Goal: Task Accomplishment & Management: Complete application form

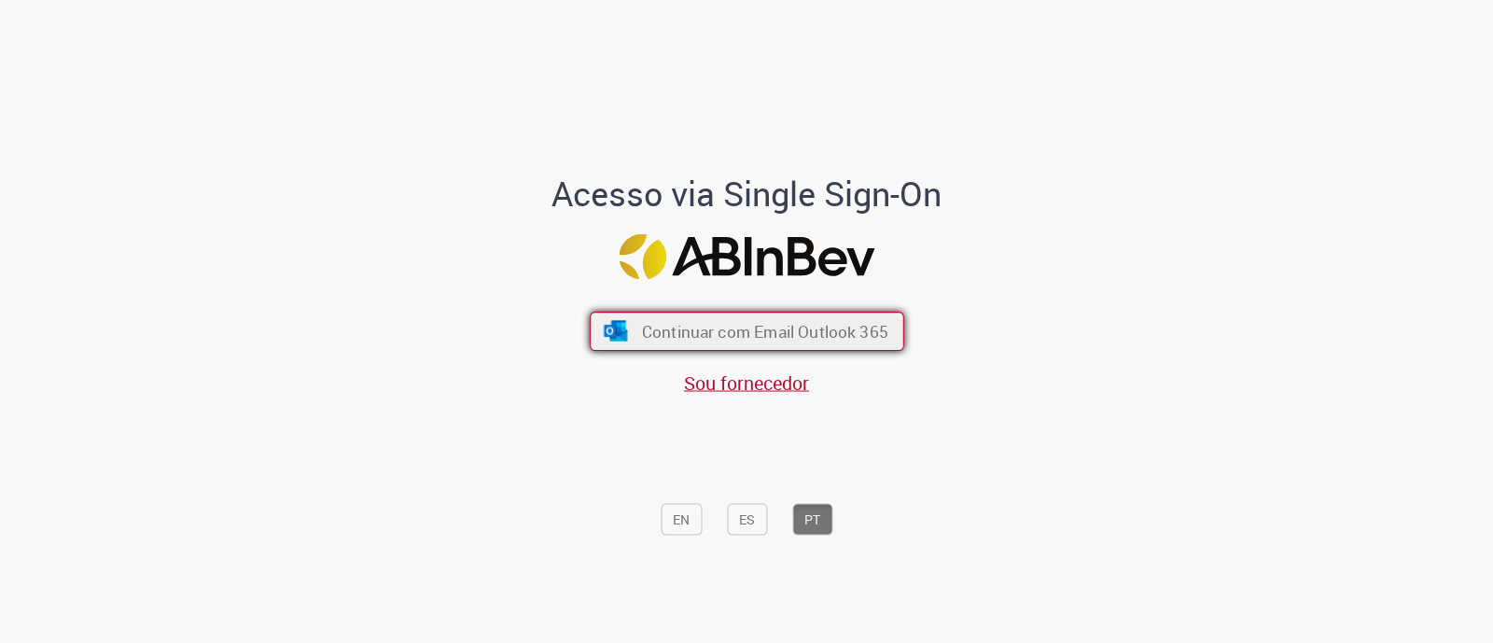
click at [784, 337] on span "Continuar com Email Outlook 365" at bounding box center [764, 331] width 246 height 21
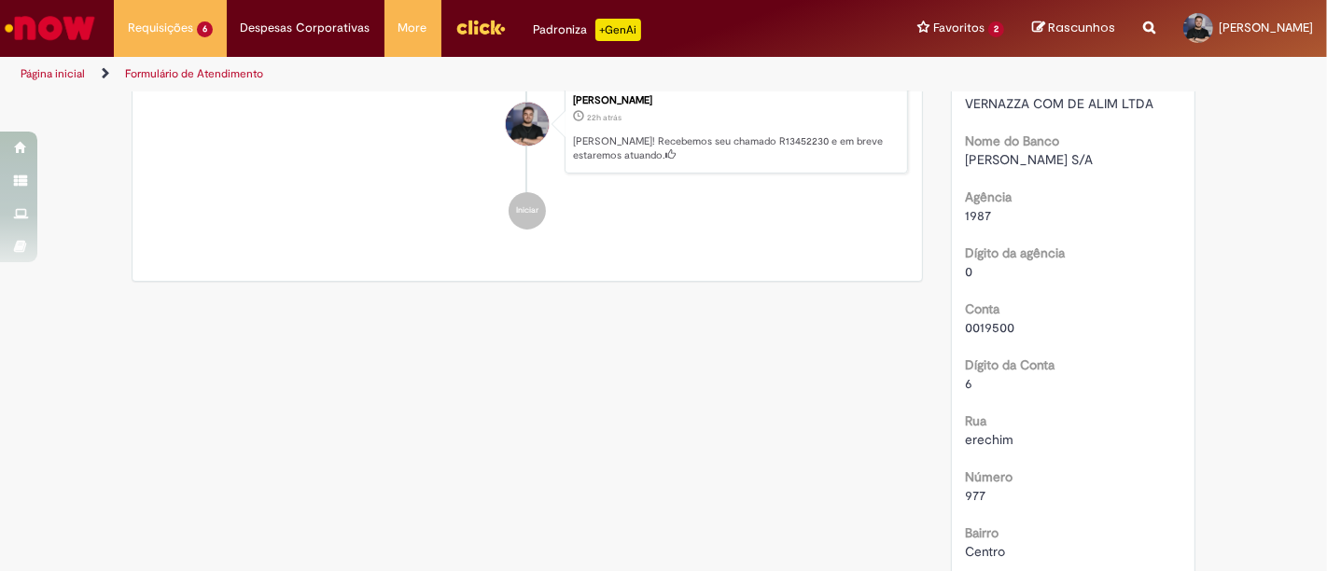
scroll to position [311, 0]
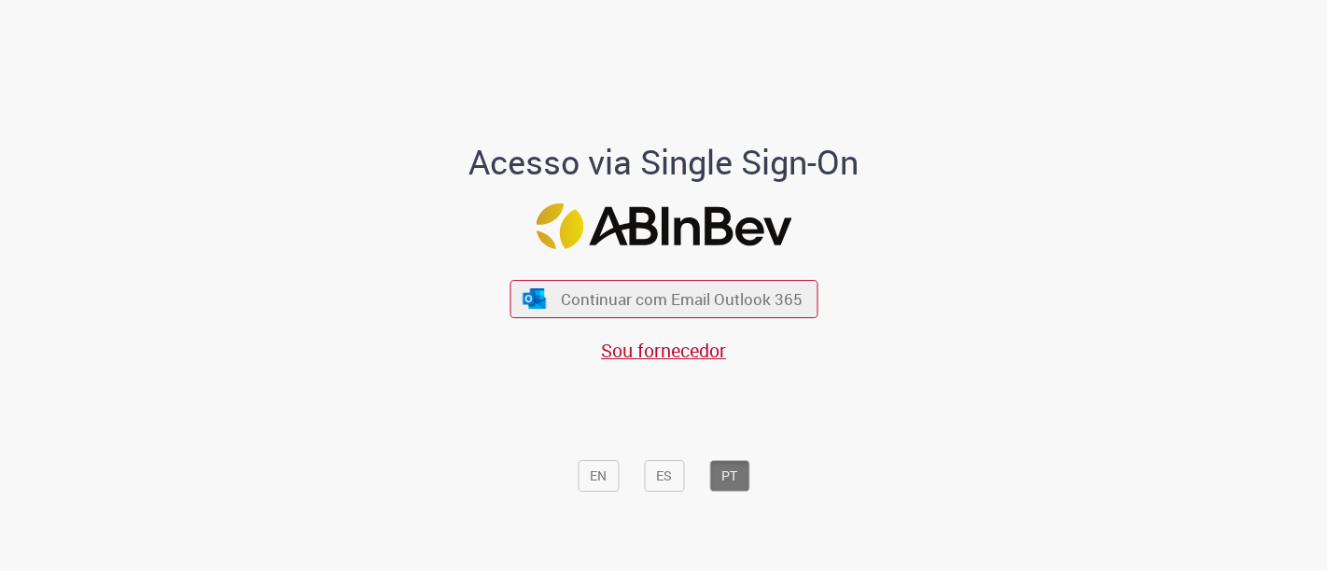
click at [723, 283] on button "Continuar com Email Outlook 365" at bounding box center [663, 299] width 308 height 38
click at [629, 265] on div "Continuar com Email Outlook 365 Sou fornecedor" at bounding box center [663, 312] width 308 height 104
click at [624, 278] on div "Continuar com Email Outlook 365 Sou fornecedor" at bounding box center [663, 312] width 308 height 104
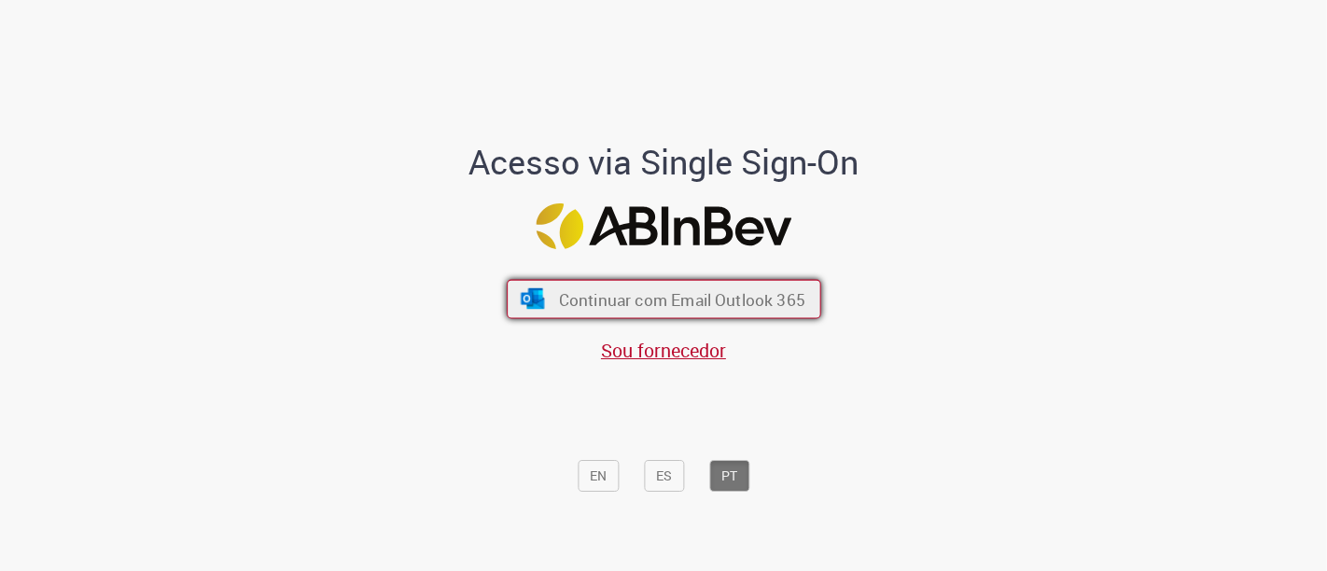
click at [621, 281] on div "Continuar com Email Outlook 365 Sou fornecedor" at bounding box center [663, 312] width 308 height 104
click at [621, 281] on button "Continuar com Email Outlook 365" at bounding box center [664, 299] width 314 height 39
click at [632, 287] on button "Continuar com Email Outlook 365" at bounding box center [664, 299] width 314 height 39
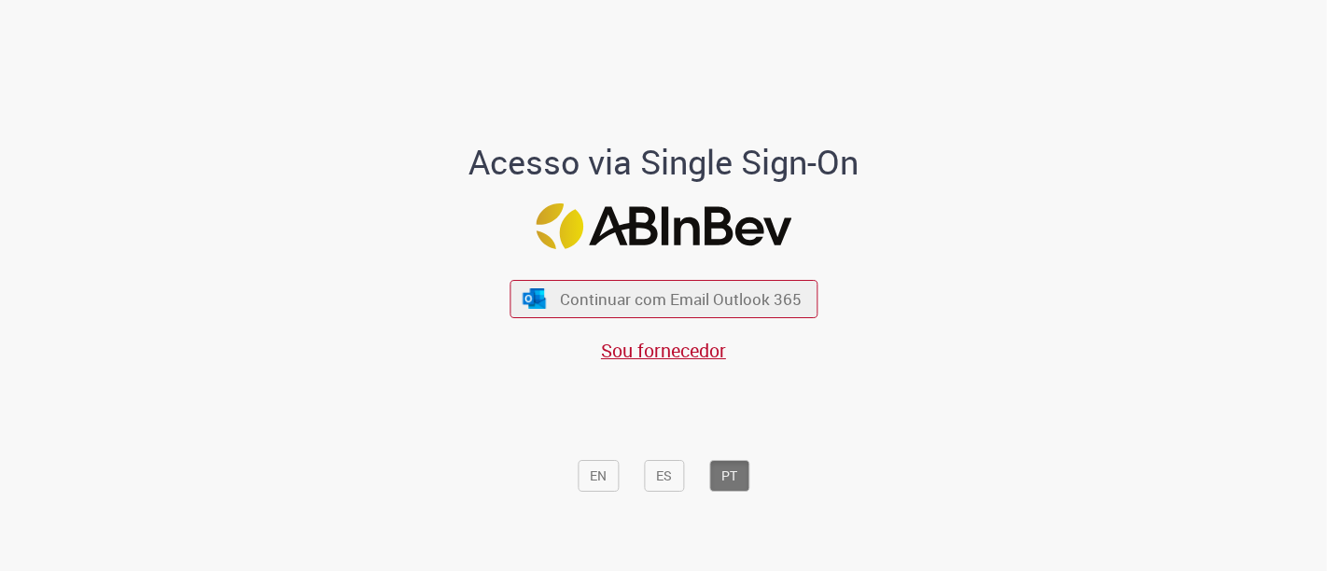
drag, startPoint x: 632, startPoint y: 289, endPoint x: 477, endPoint y: 10, distance: 319.0
click at [605, 262] on div "Continuar com Email Outlook 365 Sou fornecedor" at bounding box center [663, 312] width 308 height 104
